Goal: Task Accomplishment & Management: Complete application form

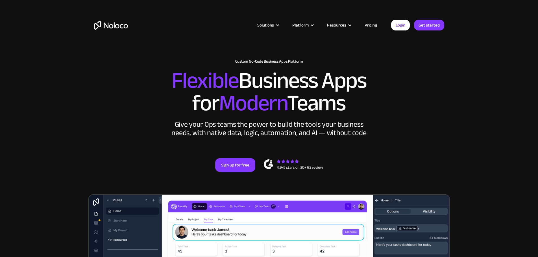
click at [115, 26] on img "home" at bounding box center [111, 25] width 34 height 9
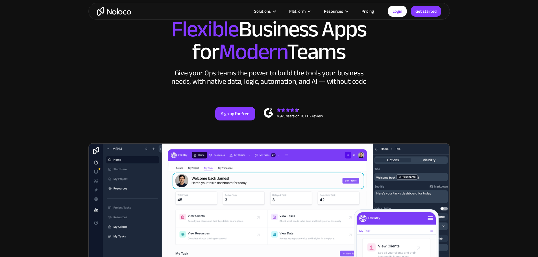
scroll to position [141, 0]
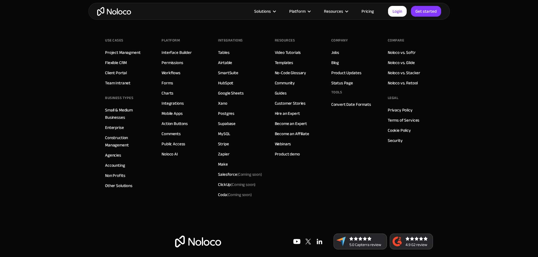
scroll to position [3585, 0]
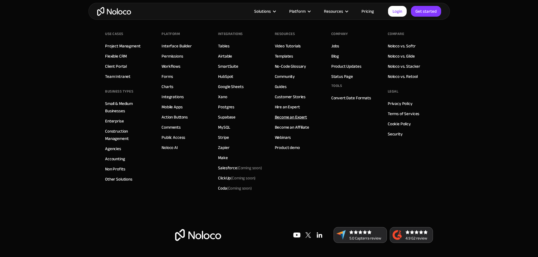
click at [285, 116] on link "Become an Expert" at bounding box center [291, 117] width 32 height 7
